Goal: Transaction & Acquisition: Purchase product/service

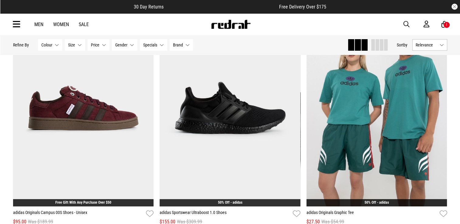
scroll to position [109, 0]
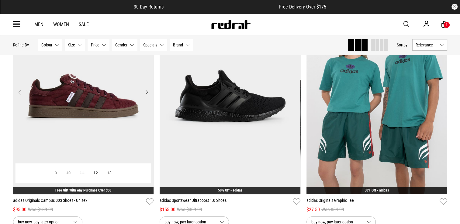
click at [104, 105] on img at bounding box center [83, 96] width 141 height 197
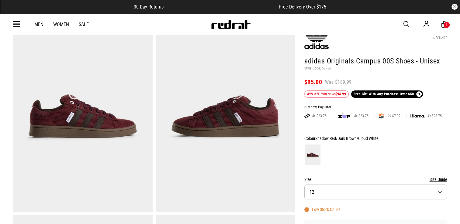
scroll to position [36, 0]
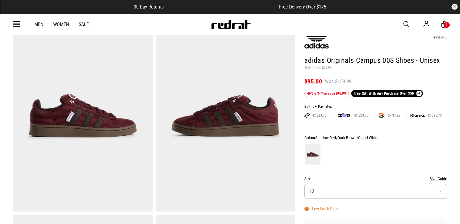
click at [209, 124] on img at bounding box center [225, 115] width 139 height 192
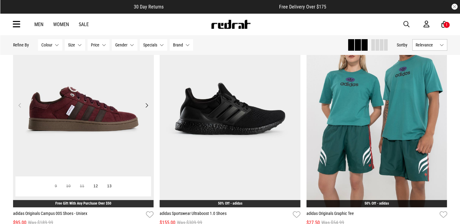
click at [99, 133] on img at bounding box center [83, 109] width 141 height 197
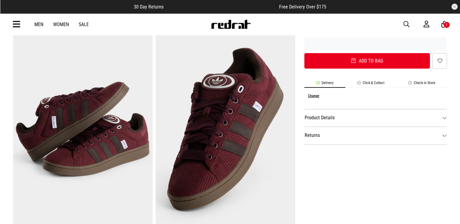
scroll to position [219, 0]
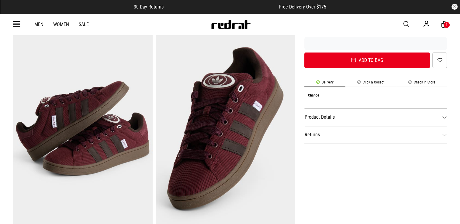
click at [445, 24] on div "1" at bounding box center [446, 25] width 7 height 7
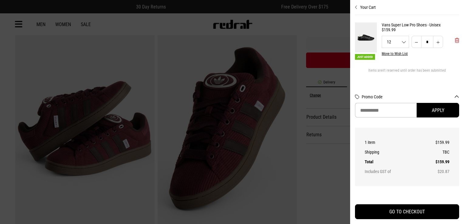
click at [455, 41] on span "'Remove from cart" at bounding box center [457, 41] width 4 height 6
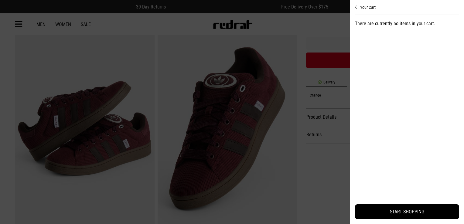
click at [303, 147] on div at bounding box center [232, 112] width 464 height 224
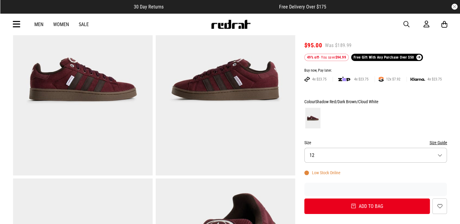
scroll to position [73, 0]
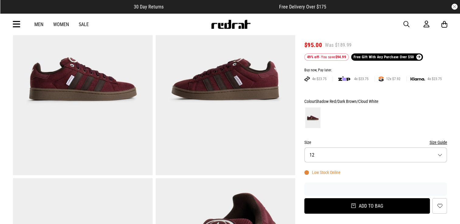
click at [370, 203] on button "Add to bag" at bounding box center [367, 205] width 126 height 15
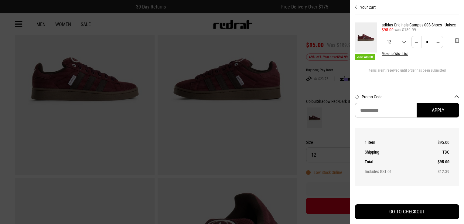
click at [256, 156] on div at bounding box center [232, 112] width 464 height 224
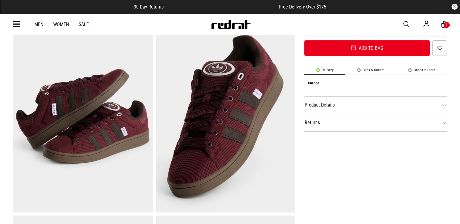
scroll to position [219, 0]
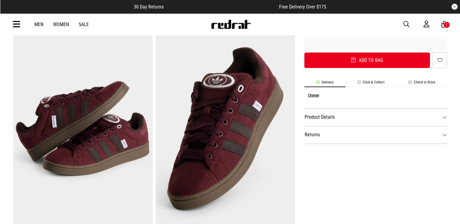
click at [444, 117] on dt "Product Details" at bounding box center [375, 117] width 143 height 18
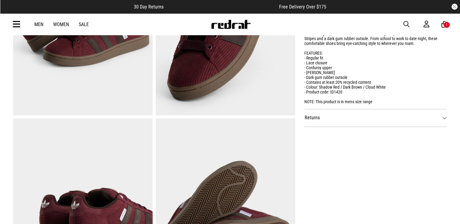
scroll to position [340, 0]
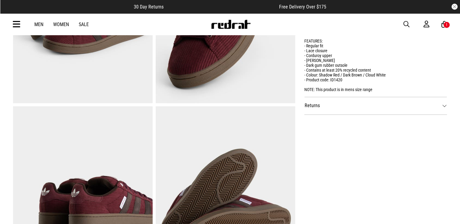
click at [443, 102] on dt "Returns" at bounding box center [375, 106] width 143 height 18
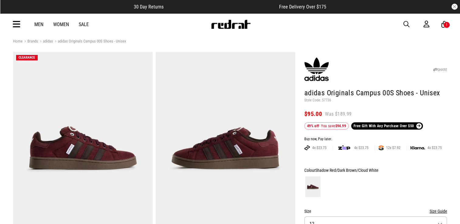
scroll to position [0, 0]
